Goal: Task Accomplishment & Management: Complete application form

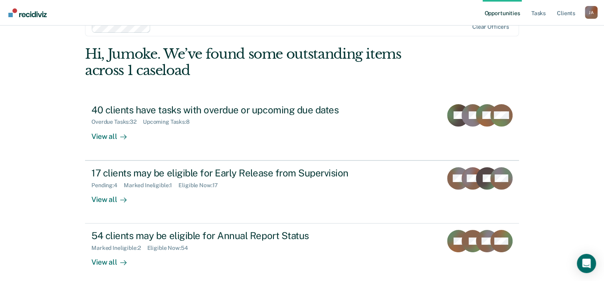
scroll to position [58, 0]
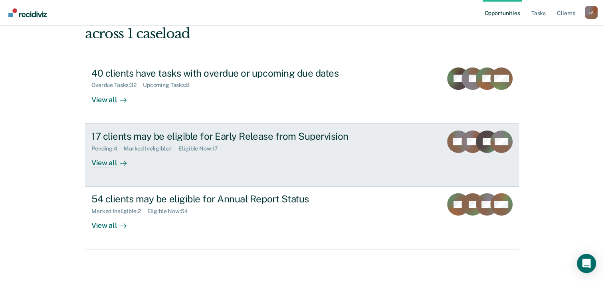
click at [182, 132] on div "17 clients may be eligible for Early Release from Supervision" at bounding box center [231, 137] width 280 height 12
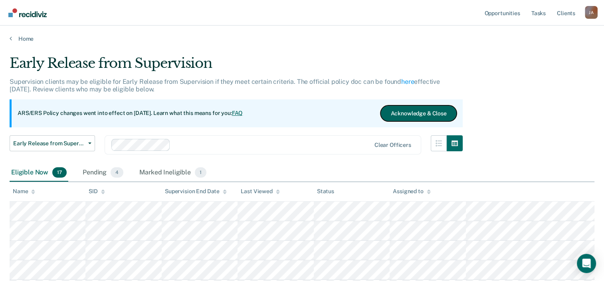
click at [416, 115] on button "Acknowledge & Close" at bounding box center [418, 113] width 76 height 16
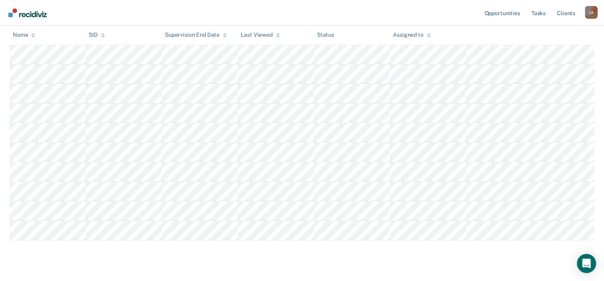
scroll to position [274, 0]
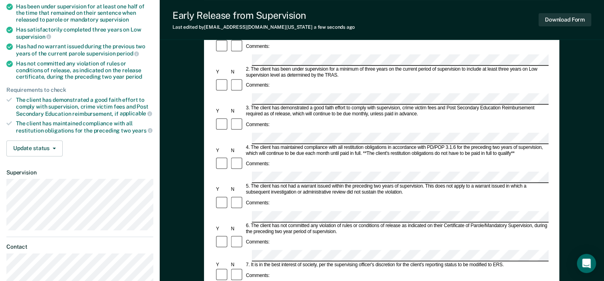
scroll to position [120, 0]
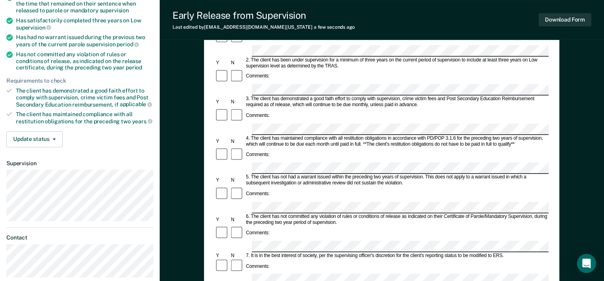
click at [449, 108] on div "Comments:" at bounding box center [382, 121] width 334 height 27
click at [330, 214] on div "6. The client has not committed any violation of rules or conditions of release…" at bounding box center [397, 220] width 304 height 12
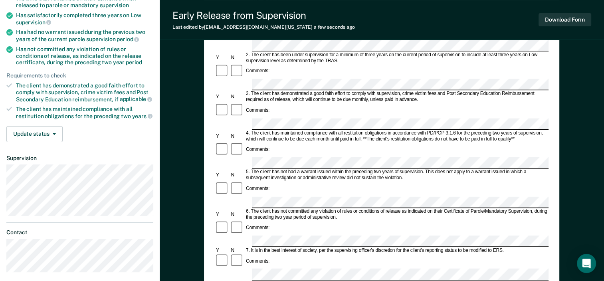
scroll to position [31, 0]
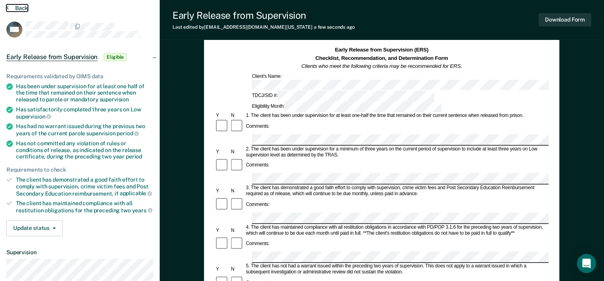
click at [6, 8] on icon at bounding box center [7, 7] width 2 height 6
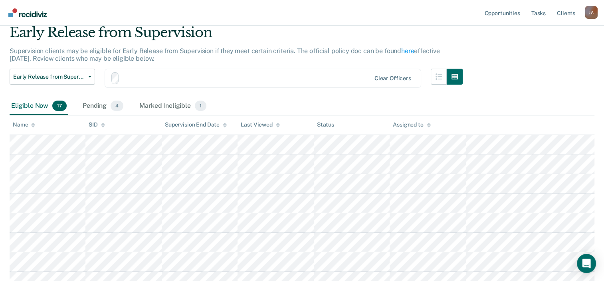
scroll to position [274, 0]
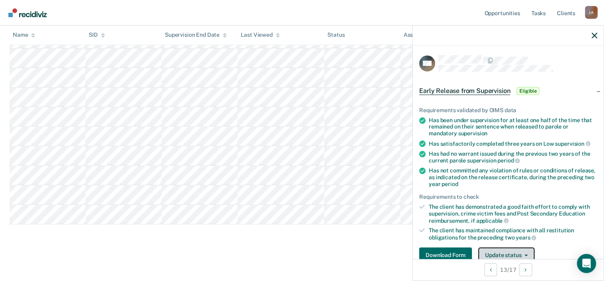
click at [527, 255] on icon "button" at bounding box center [526, 256] width 3 height 2
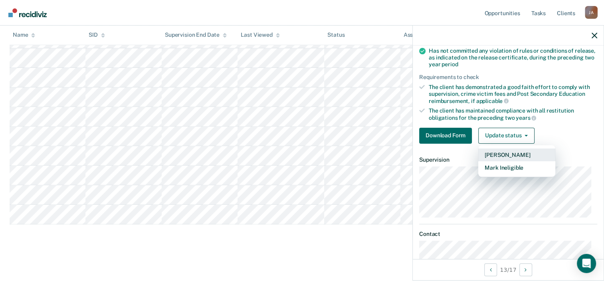
click at [503, 152] on button "[PERSON_NAME]" at bounding box center [516, 154] width 77 height 13
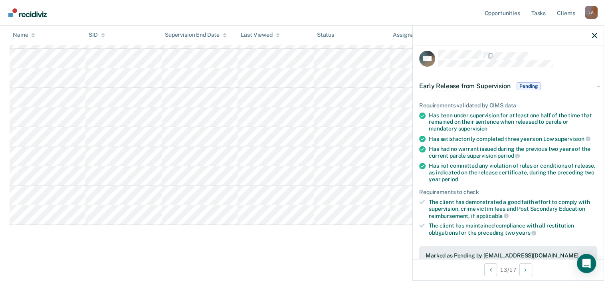
scroll to position [0, 0]
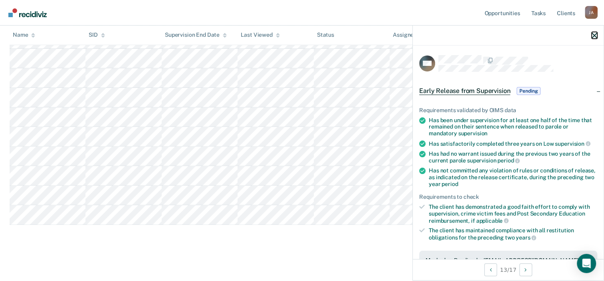
click at [592, 32] on button "button" at bounding box center [595, 35] width 6 height 7
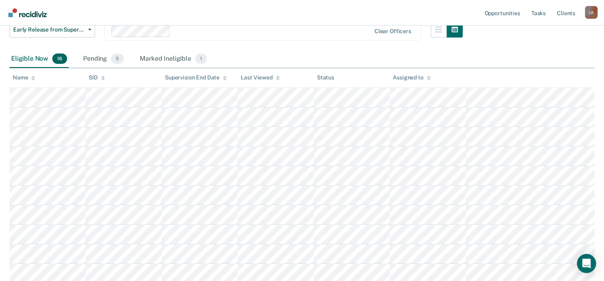
scroll to position [54, 0]
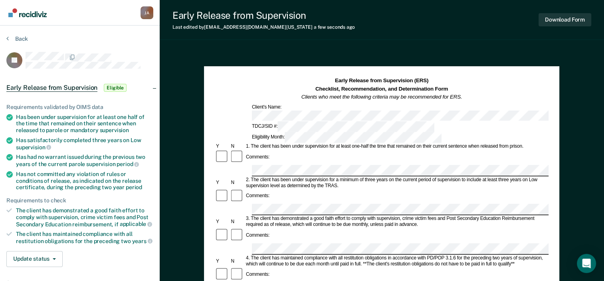
click at [6, 38] on section "Back JB Early Release from Supervision Eligible Requirements validated by OIMS …" at bounding box center [80, 223] width 160 height 394
click at [7, 37] on icon at bounding box center [7, 38] width 2 height 6
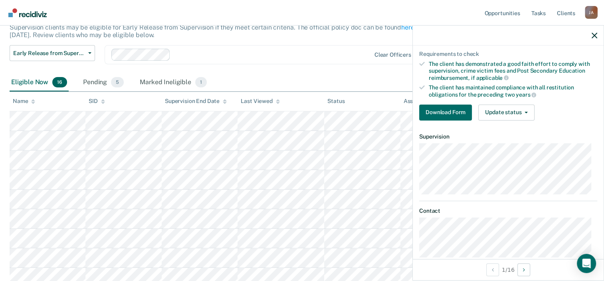
scroll to position [155, 0]
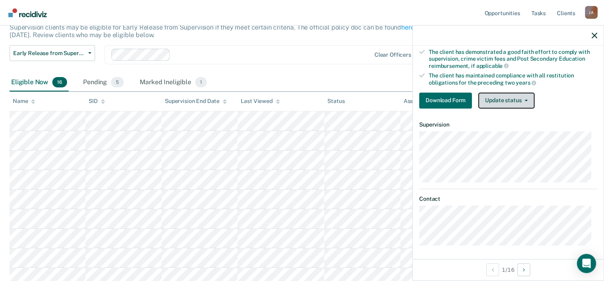
click at [527, 100] on icon "button" at bounding box center [526, 101] width 3 height 2
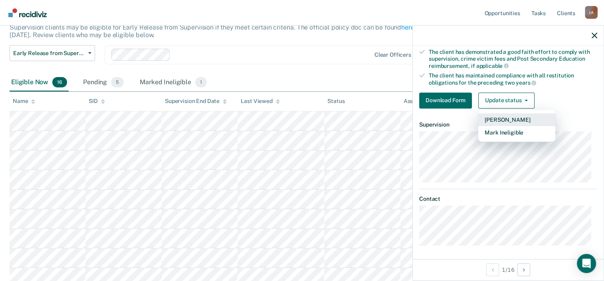
click at [511, 118] on button "[PERSON_NAME]" at bounding box center [516, 119] width 77 height 13
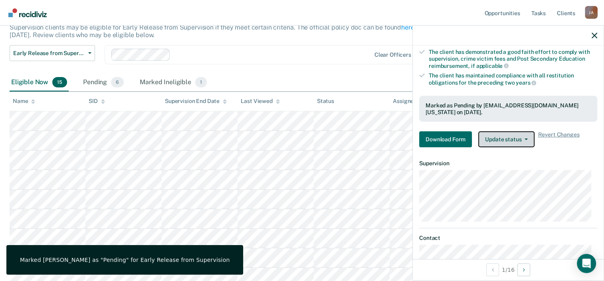
scroll to position [94, 0]
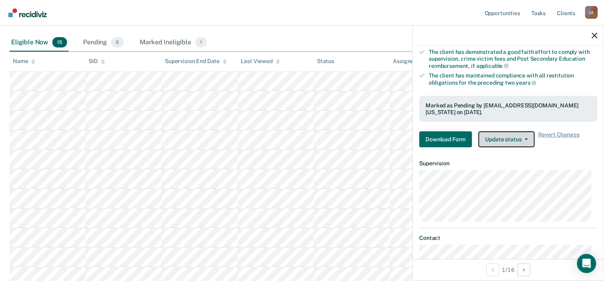
click at [526, 139] on icon "button" at bounding box center [526, 140] width 3 height 2
click at [567, 145] on span "Revert Changes" at bounding box center [559, 139] width 42 height 16
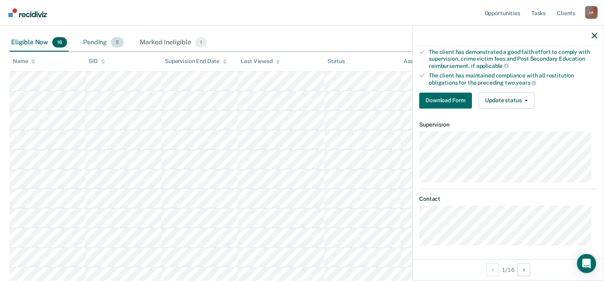
click at [107, 41] on div "Pending 5" at bounding box center [103, 43] width 44 height 18
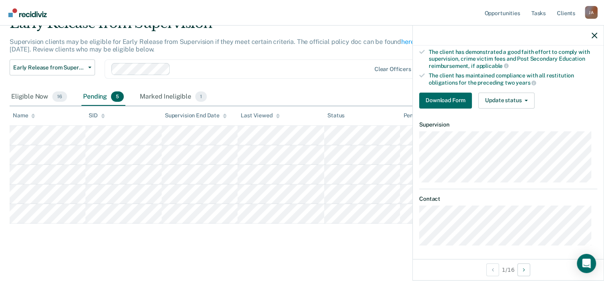
scroll to position [39, 0]
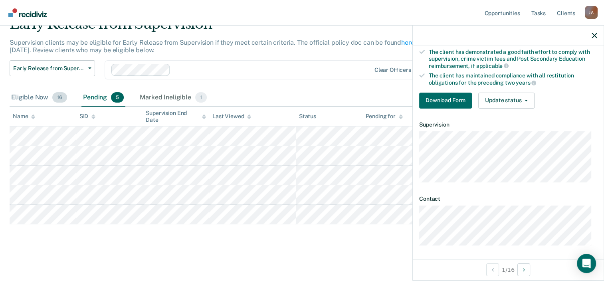
click at [42, 97] on div "Eligible Now 16" at bounding box center [39, 98] width 59 height 18
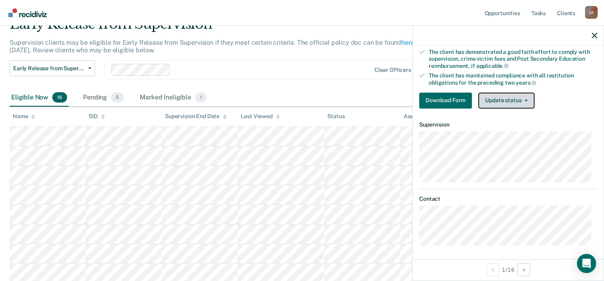
click at [525, 100] on icon "button" at bounding box center [526, 101] width 3 height 2
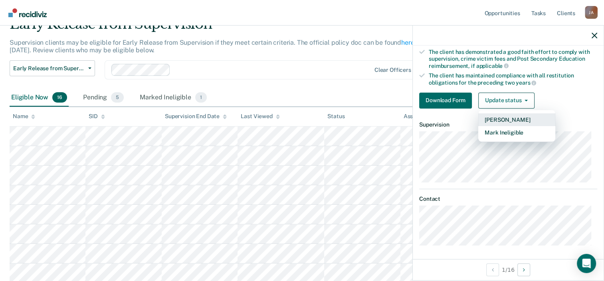
click at [522, 120] on button "[PERSON_NAME]" at bounding box center [516, 119] width 77 height 13
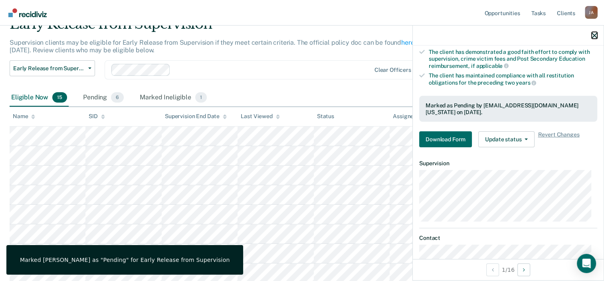
click at [594, 36] on icon "button" at bounding box center [595, 36] width 6 height 6
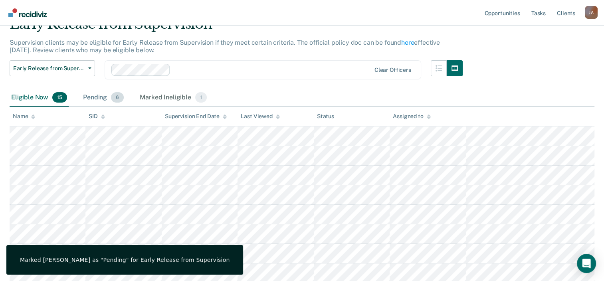
click at [100, 95] on div "Pending 6" at bounding box center [103, 98] width 44 height 18
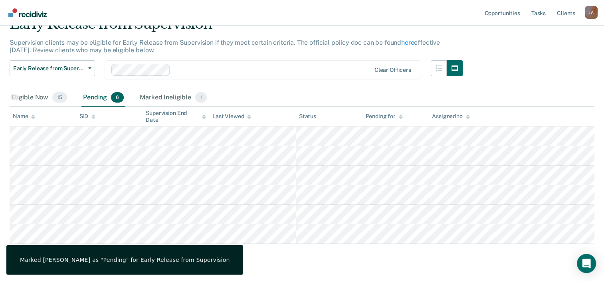
scroll to position [59, 0]
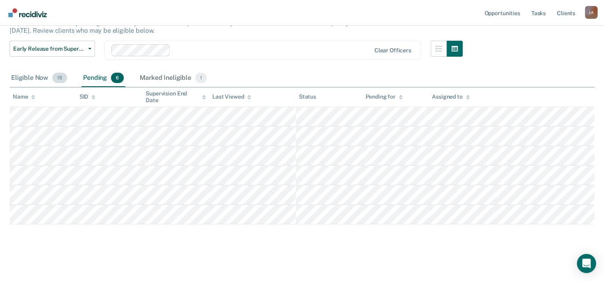
click at [40, 77] on div "Eligible Now 15" at bounding box center [39, 78] width 59 height 18
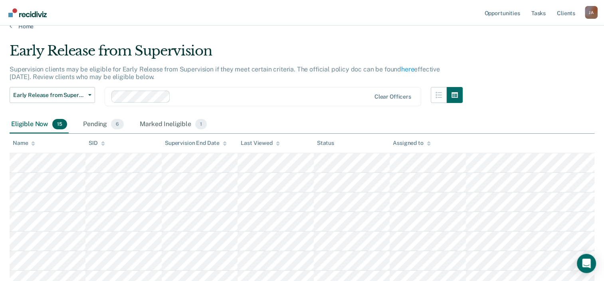
scroll to position [0, 0]
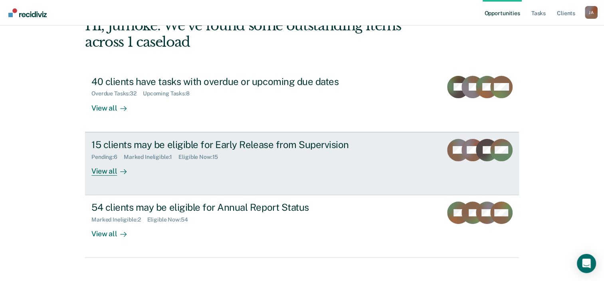
scroll to position [58, 0]
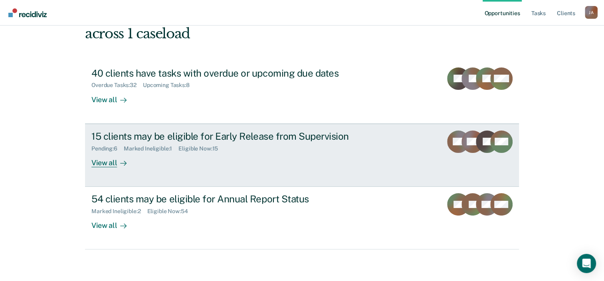
click at [176, 147] on div "Marked Ineligible : 1" at bounding box center [151, 148] width 55 height 7
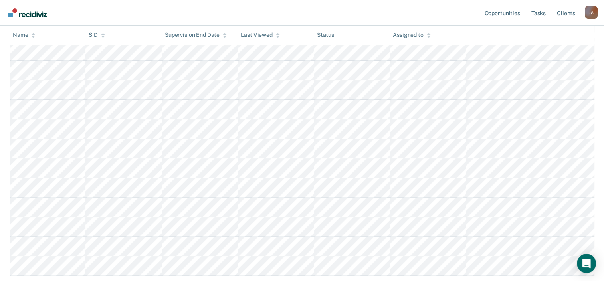
scroll to position [200, 0]
